Goal: Information Seeking & Learning: Learn about a topic

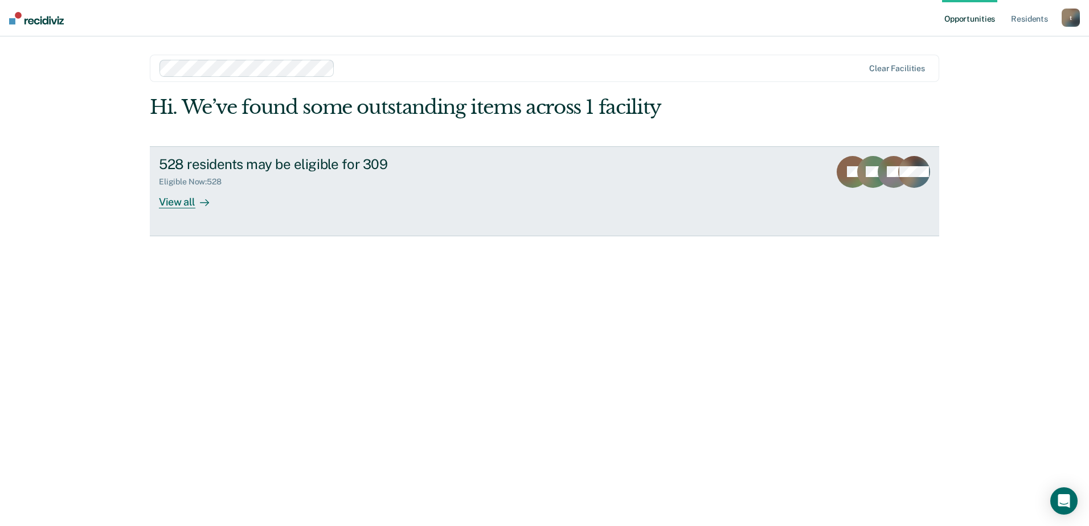
drag, startPoint x: 171, startPoint y: 204, endPoint x: 1088, endPoint y: 128, distance: 920.6
click at [171, 204] on div "View all" at bounding box center [191, 197] width 64 height 22
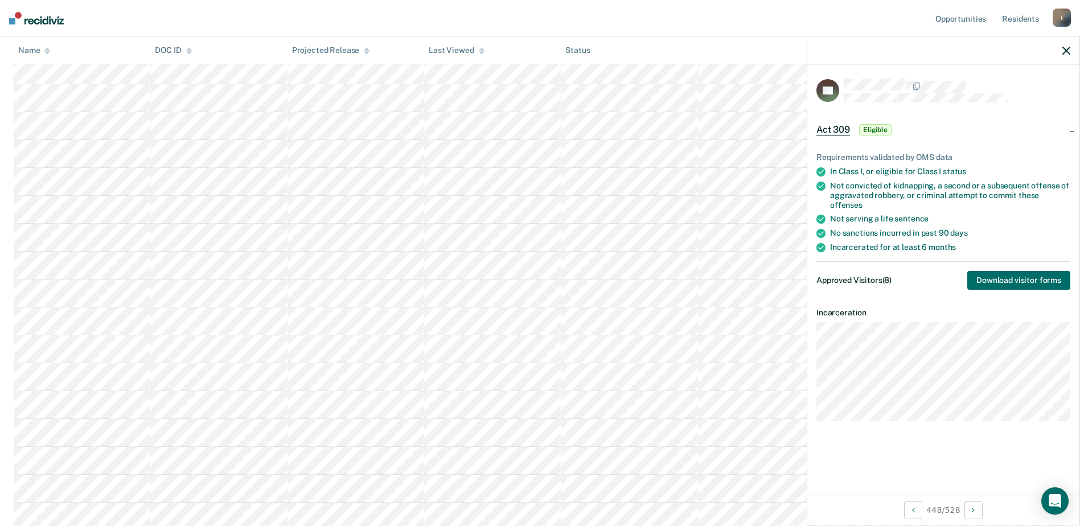
scroll to position [12621, 0]
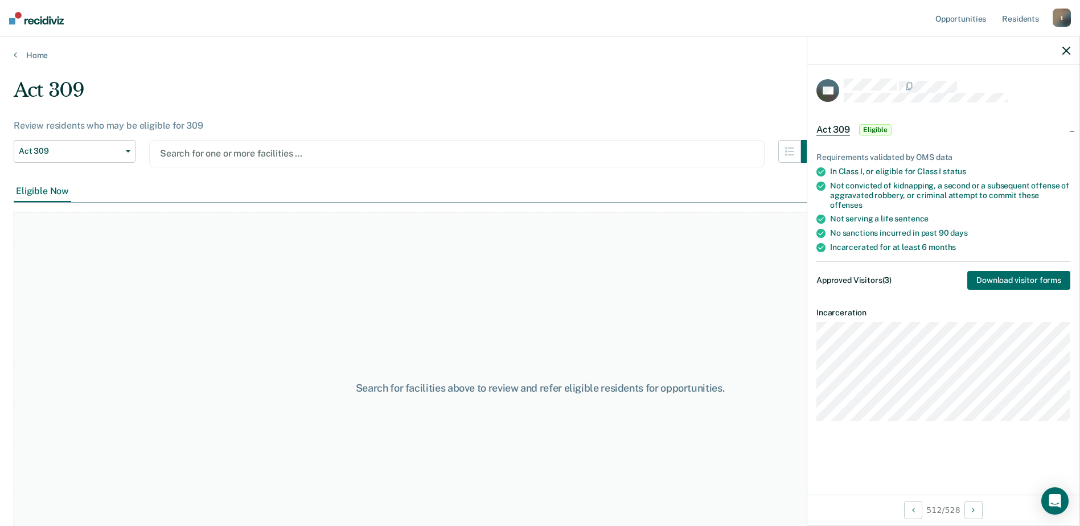
click at [308, 151] on div at bounding box center [457, 153] width 594 height 13
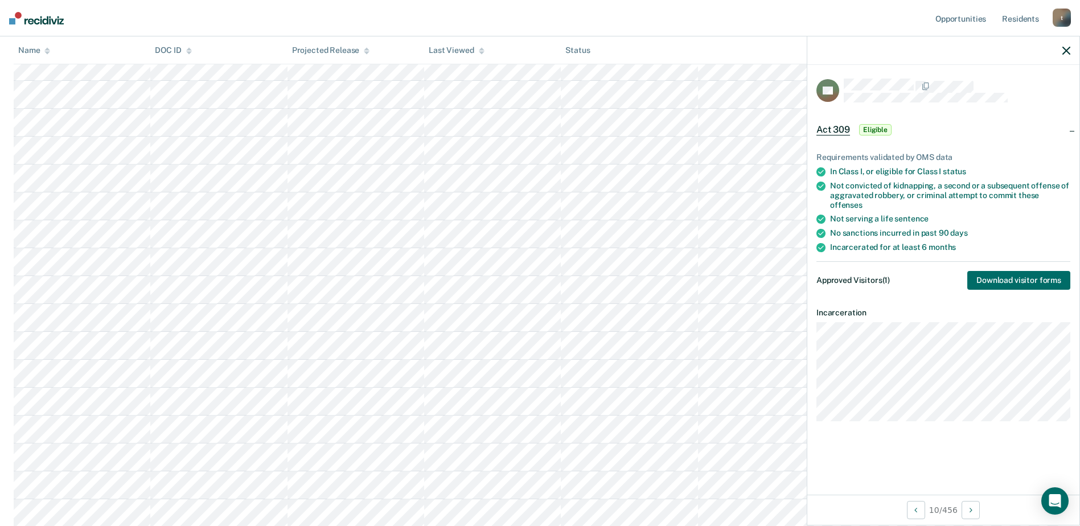
scroll to position [247, 0]
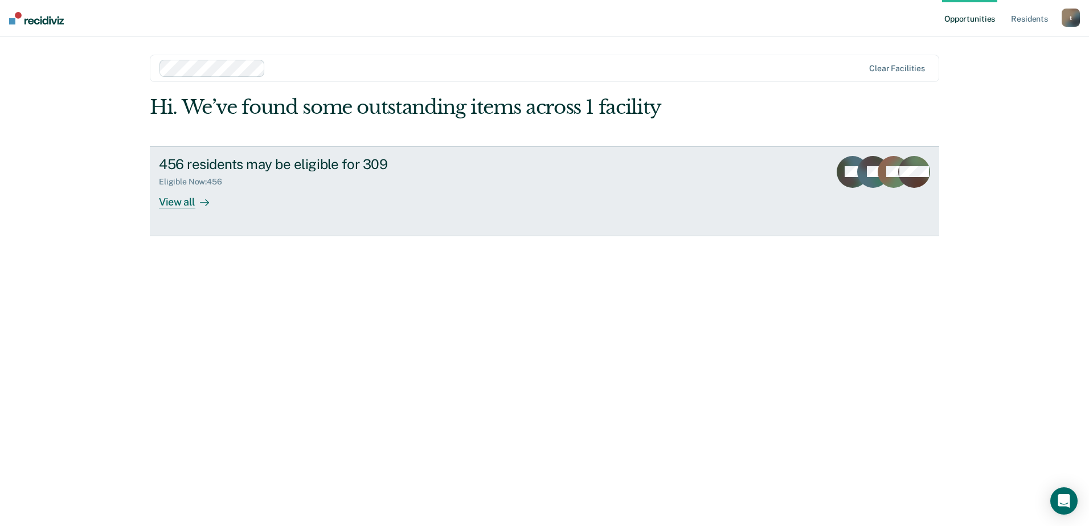
click at [170, 203] on div "View all" at bounding box center [191, 197] width 64 height 22
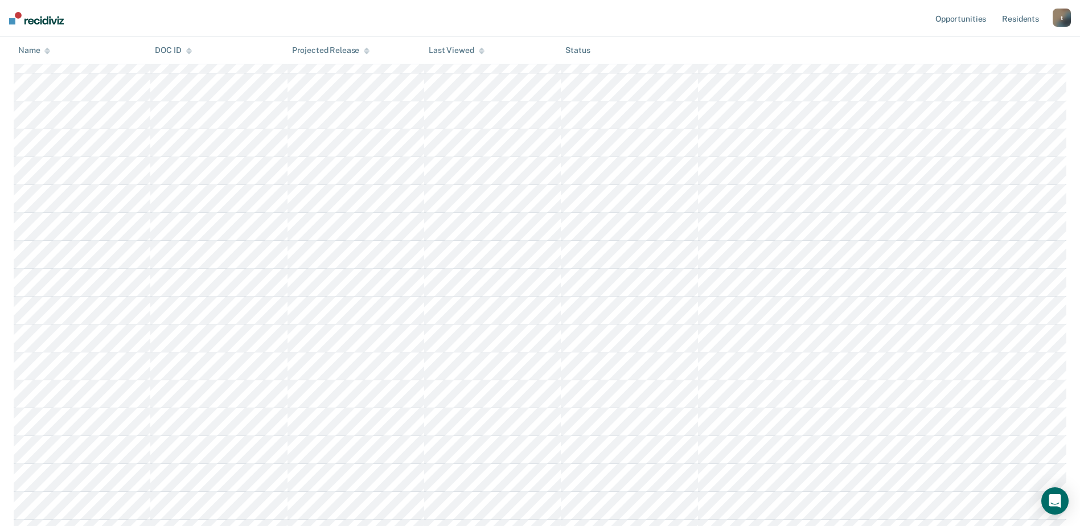
scroll to position [1321, 0]
